Goal: Task Accomplishment & Management: Use online tool/utility

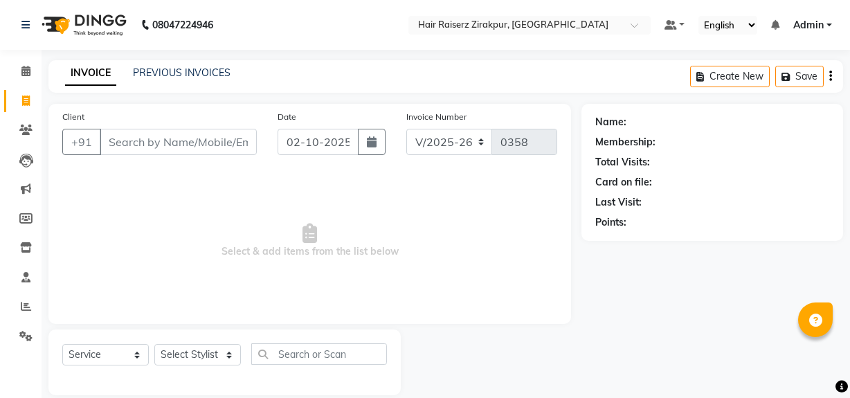
select select "8680"
select select "service"
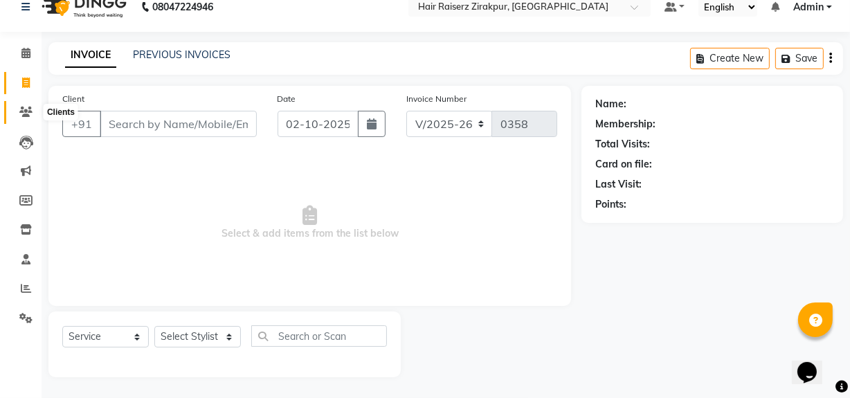
click at [19, 118] on span at bounding box center [26, 113] width 24 height 16
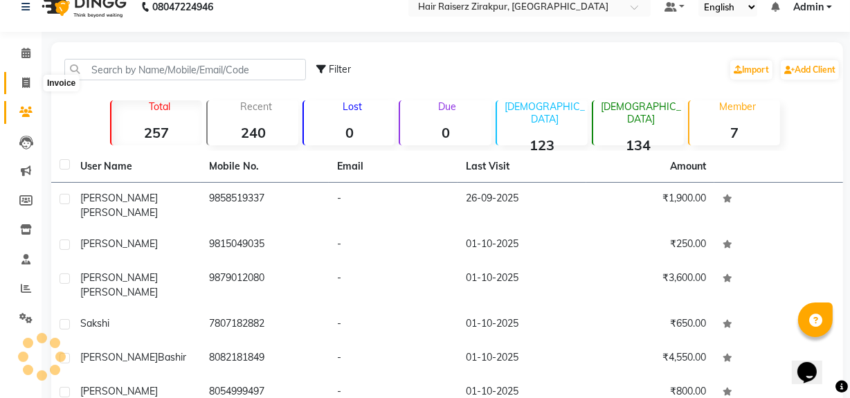
click at [25, 75] on span at bounding box center [26, 83] width 24 height 16
select select "service"
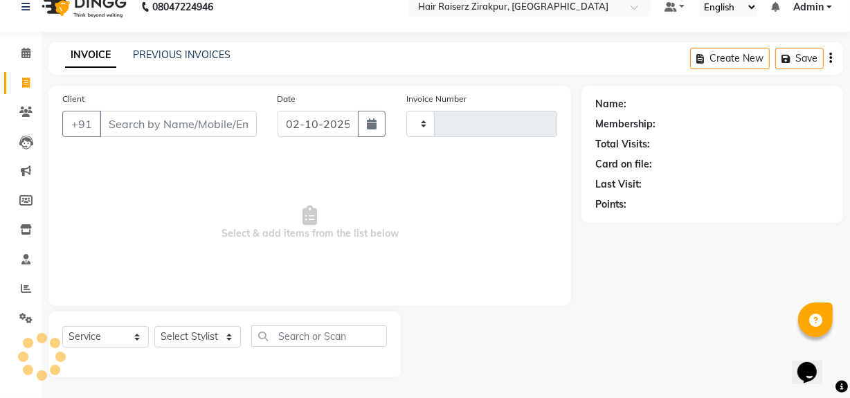
type input "0358"
select select "8680"
